Goal: Task Accomplishment & Management: Manage account settings

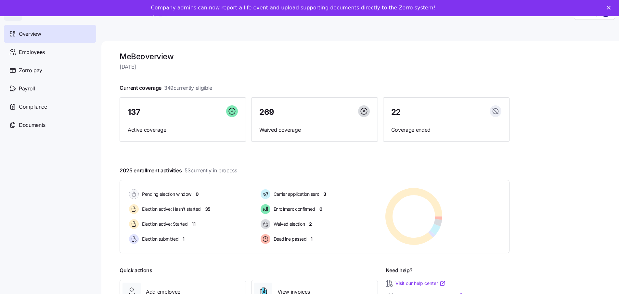
click at [610, 7] on div "Company admins can now report a life event and upload supporting documents dire…" at bounding box center [309, 13] width 619 height 21
click at [610, 9] on polygon "Close" at bounding box center [608, 8] width 4 height 4
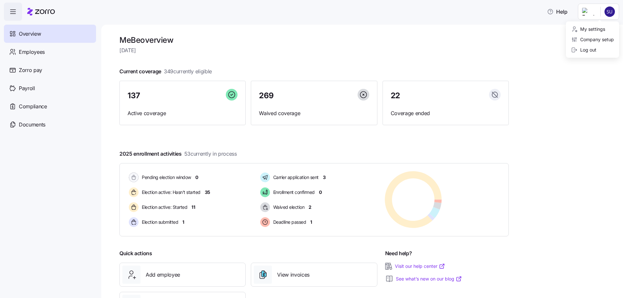
click at [604, 13] on html "Help Overview Employees Zorro pay Payroll Compliance Documents MeBe overview Mo…" at bounding box center [311, 147] width 623 height 294
click at [594, 50] on div "Log out" at bounding box center [583, 49] width 25 height 7
